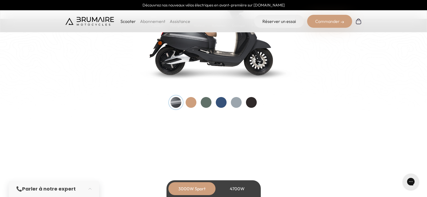
scroll to position [608, 0]
click at [217, 105] on div at bounding box center [221, 102] width 11 height 11
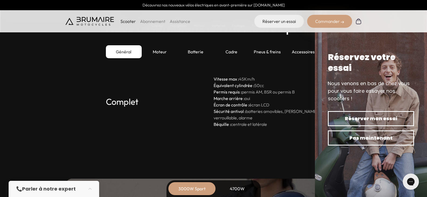
scroll to position [1496, 0]
click at [238, 188] on div "4700W" at bounding box center [237, 188] width 43 height 13
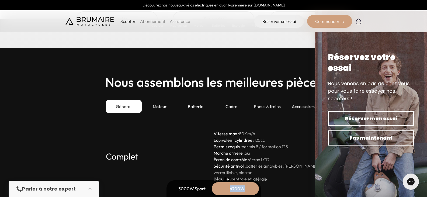
scroll to position [1551, 0]
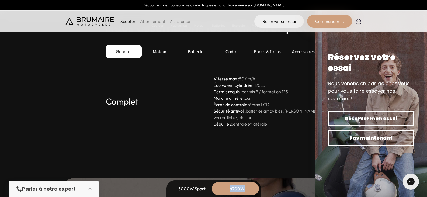
click at [238, 188] on div "4700W" at bounding box center [237, 188] width 43 height 13
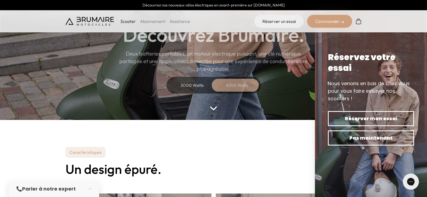
scroll to position [0, 0]
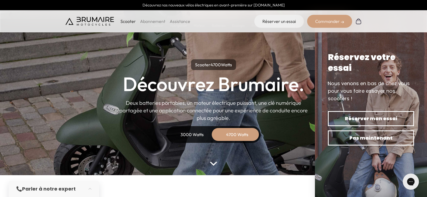
click at [131, 22] on p "Scooter" at bounding box center [127, 21] width 15 height 6
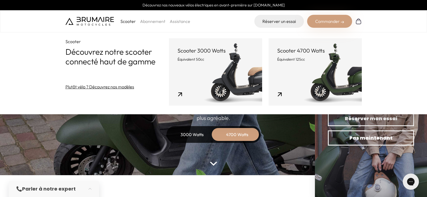
click at [306, 80] on link "Scooter 4700 Watts Équivalent 125cc" at bounding box center [314, 71] width 93 height 67
click at [324, 78] on link "Scooter 4700 Watts Équivalent 125cc" at bounding box center [314, 71] width 93 height 67
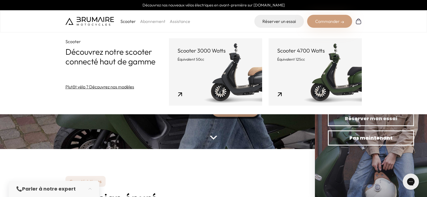
scroll to position [196, 0]
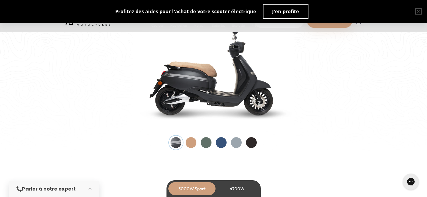
scroll to position [566, 0]
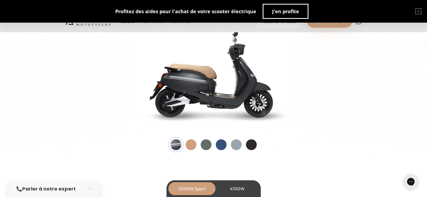
click at [223, 147] on div at bounding box center [221, 144] width 11 height 11
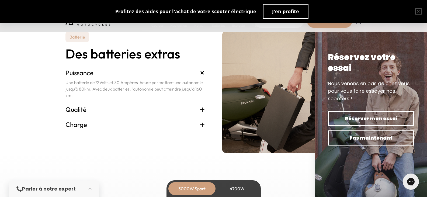
scroll to position [1126, 0]
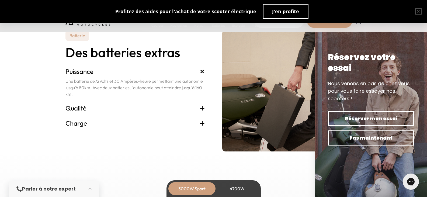
click at [295, 114] on img at bounding box center [291, 90] width 139 height 121
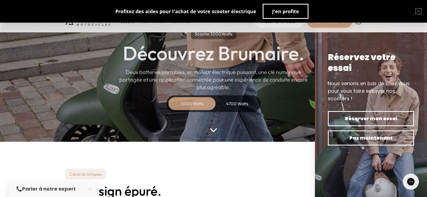
scroll to position [0, 0]
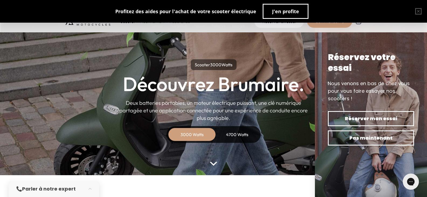
click at [244, 135] on div "4700 Watts" at bounding box center [237, 134] width 43 height 13
